Goal: Navigation & Orientation: Find specific page/section

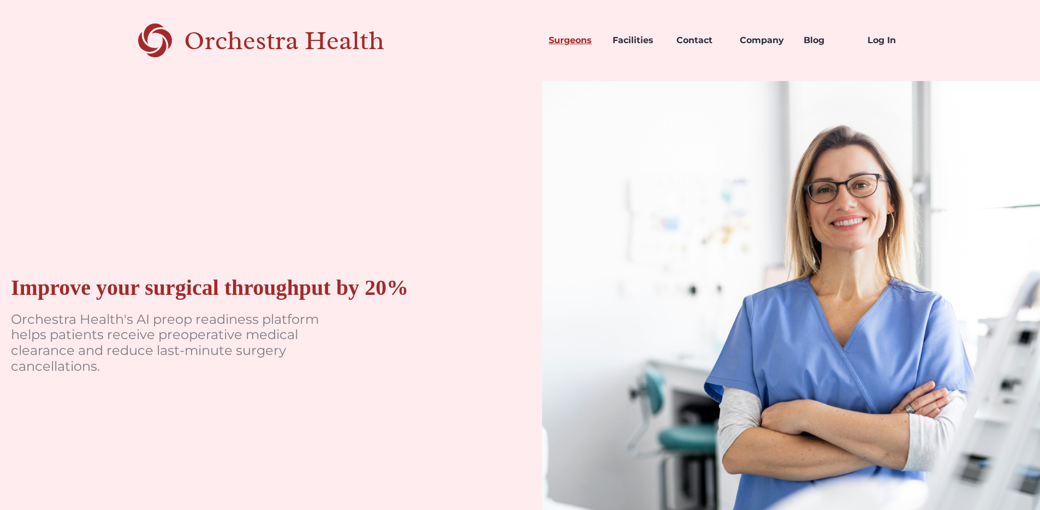
click at [564, 41] on link "Surgeons" at bounding box center [572, 40] width 64 height 37
drag, startPoint x: 324, startPoint y: 282, endPoint x: 299, endPoint y: 296, distance: 29.3
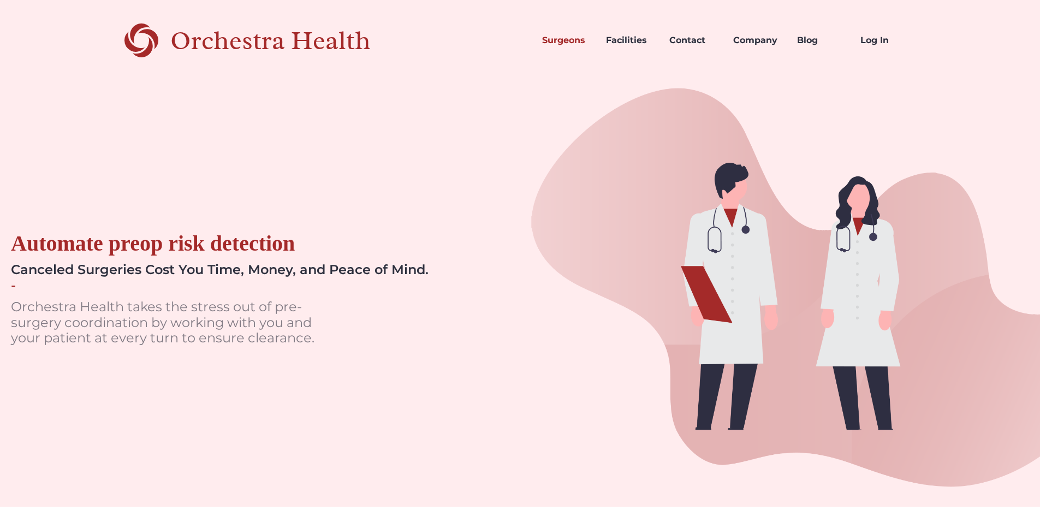
click at [631, 43] on link "Facilities" at bounding box center [629, 40] width 64 height 37
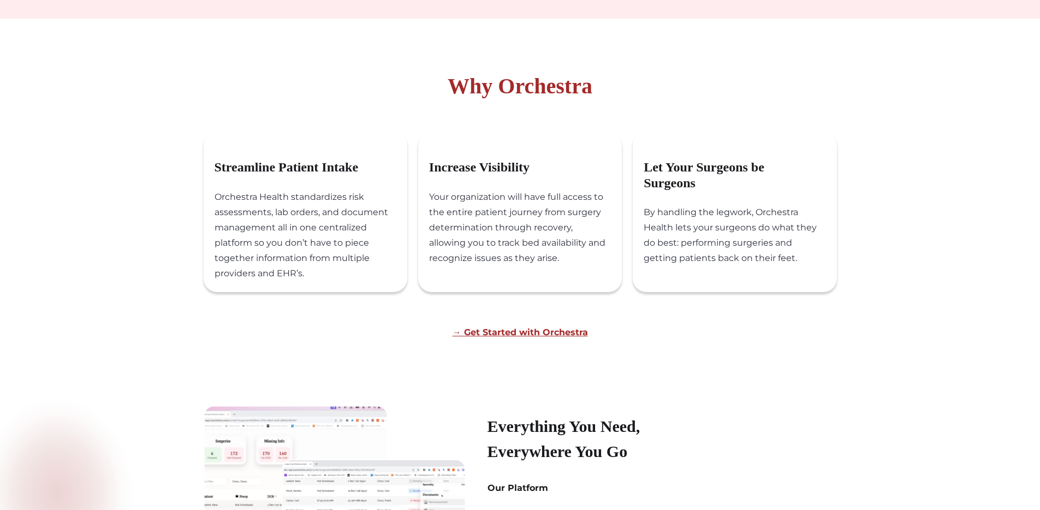
scroll to position [1055, 0]
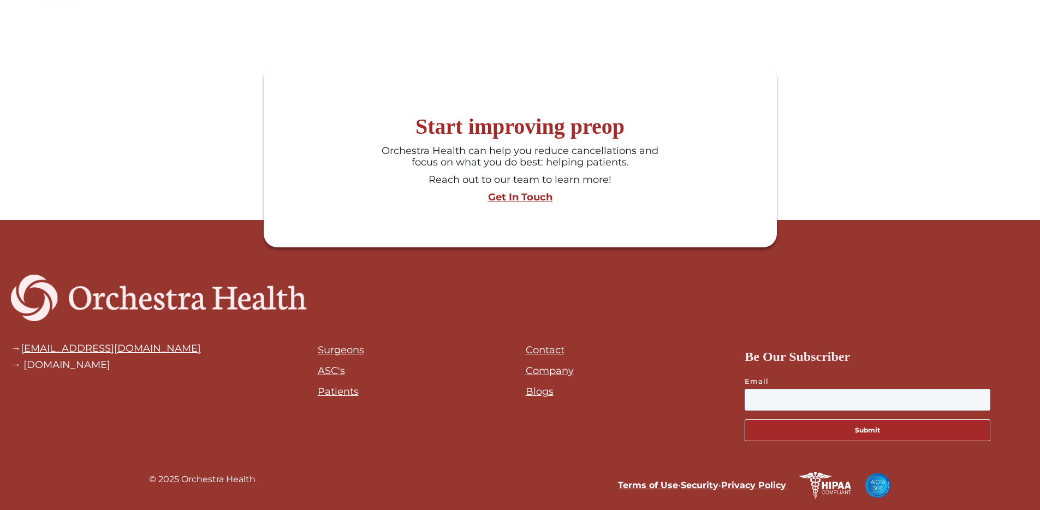
drag, startPoint x: 259, startPoint y: 414, endPoint x: 265, endPoint y: 400, distance: 15.2
